Goal: Information Seeking & Learning: Find contact information

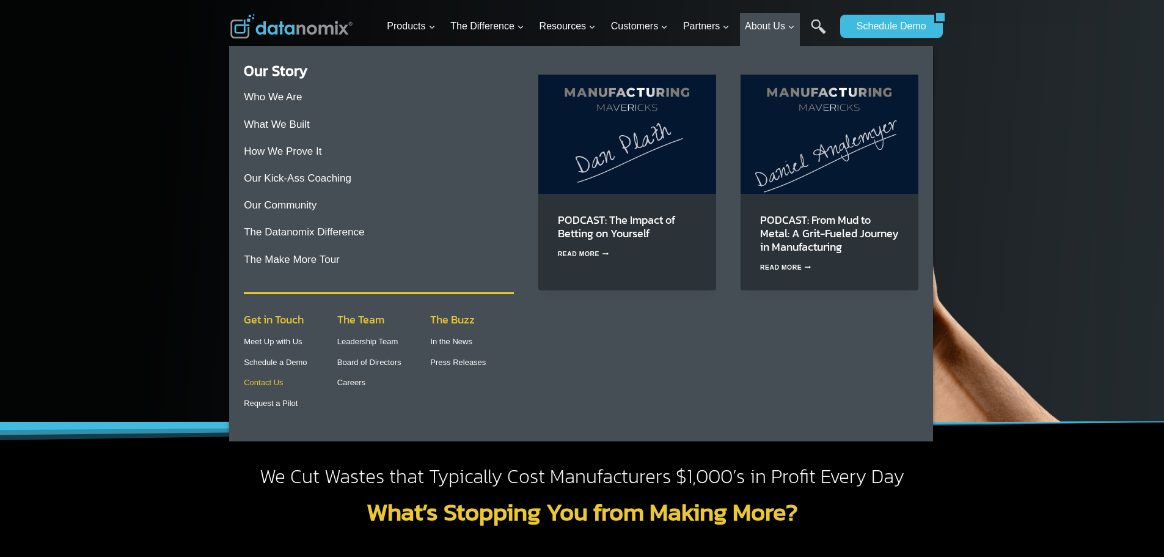
click at [273, 384] on link "Contact Us" at bounding box center [263, 382] width 39 height 9
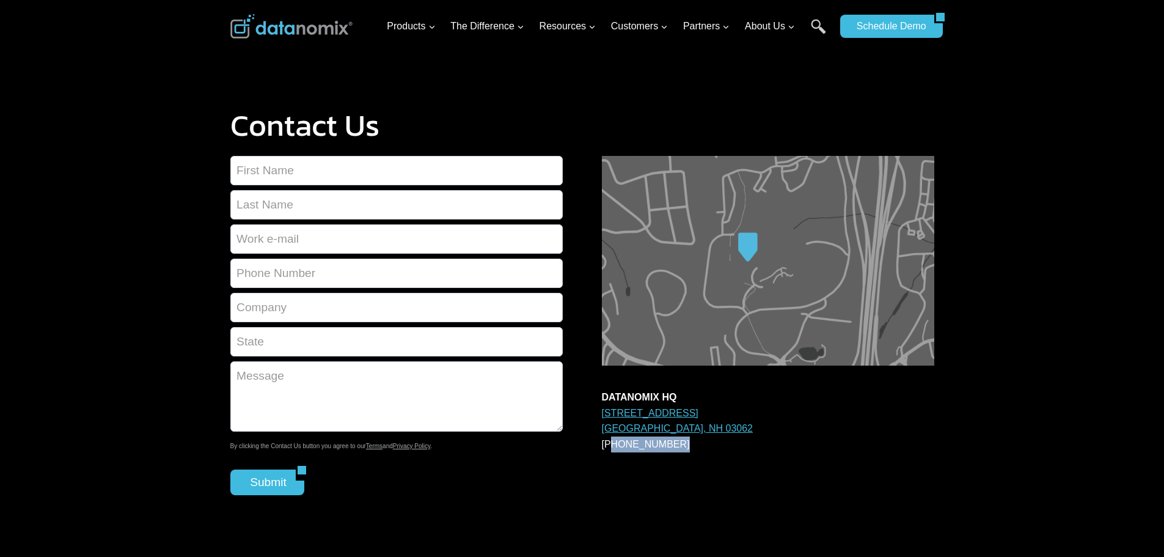
drag, startPoint x: 675, startPoint y: 442, endPoint x: 612, endPoint y: 444, distance: 63.0
click at [612, 444] on p "DATANOMIX HQ 200 Innovative Way Suite #1370 Nashua, NH 03062 1-866-488-4369" at bounding box center [768, 420] width 332 height 62
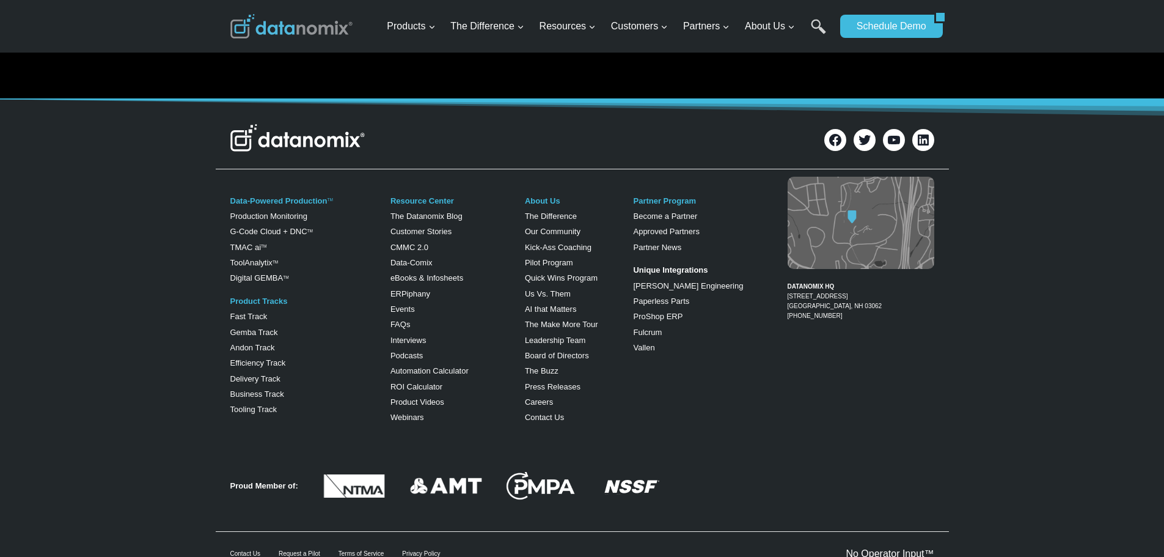
scroll to position [568, 0]
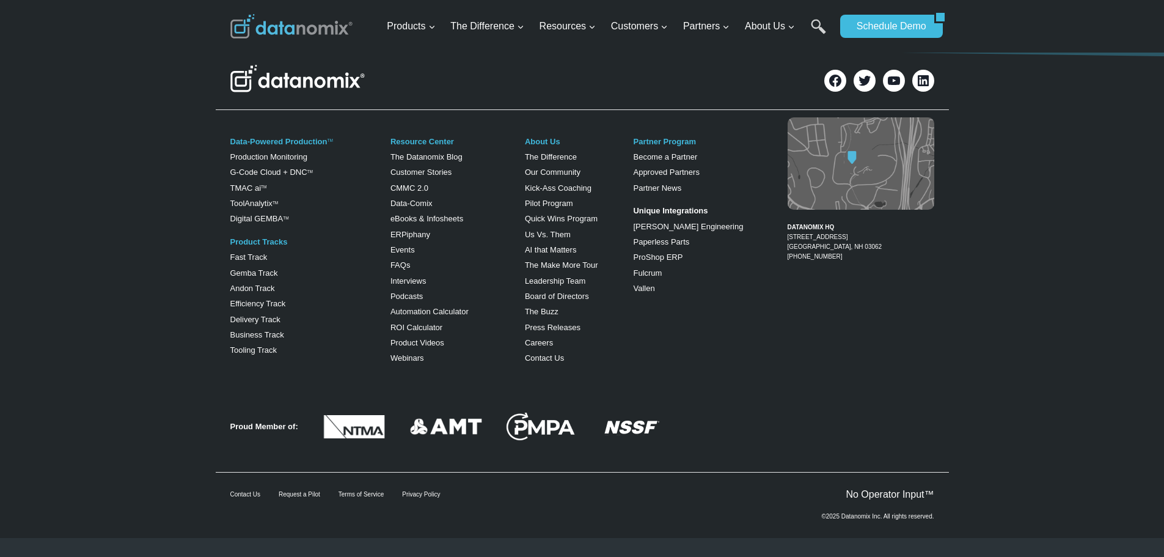
copy p "866-488-4369"
